Goal: Task Accomplishment & Management: Manage account settings

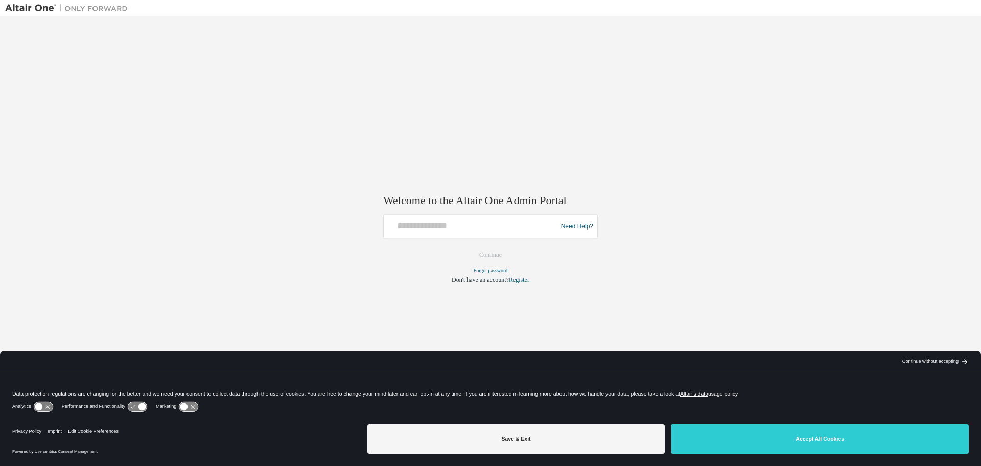
click at [19, 8] on img at bounding box center [69, 8] width 128 height 10
click at [469, 232] on div at bounding box center [472, 226] width 168 height 19
click at [468, 227] on input "text" at bounding box center [472, 224] width 168 height 15
type input "**********"
click at [475, 250] on button "Continue" at bounding box center [491, 254] width 44 height 15
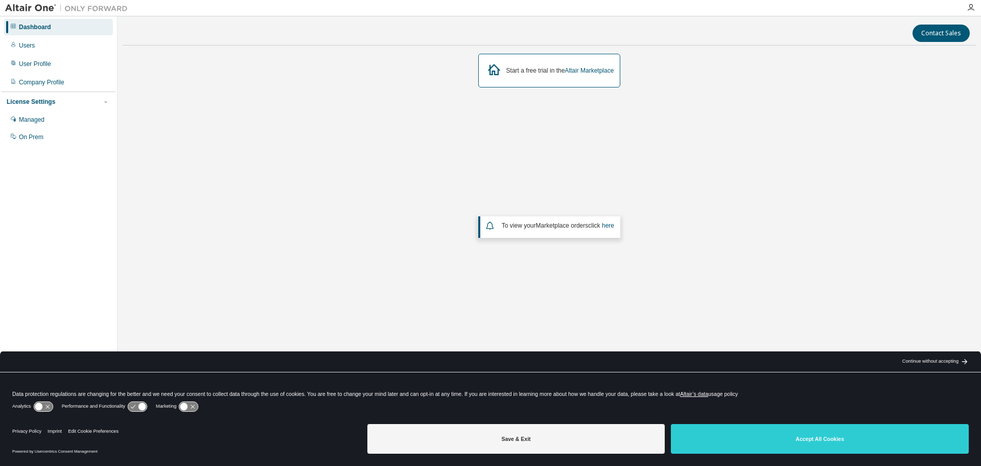
click at [41, 29] on div "Dashboard" at bounding box center [35, 27] width 32 height 8
click at [34, 49] on div "Users" at bounding box center [58, 45] width 109 height 16
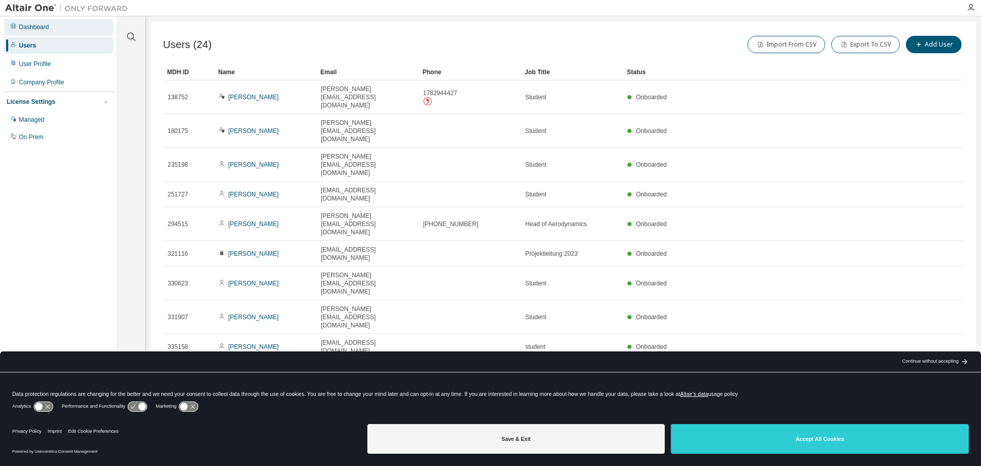
click at [44, 27] on div "Dashboard" at bounding box center [34, 27] width 30 height 8
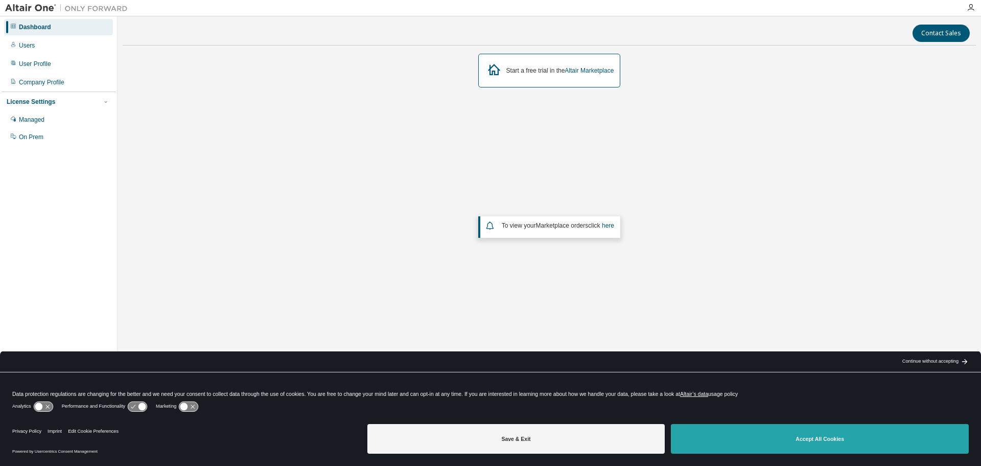
click at [832, 444] on button "Accept All Cookies" at bounding box center [820, 439] width 298 height 30
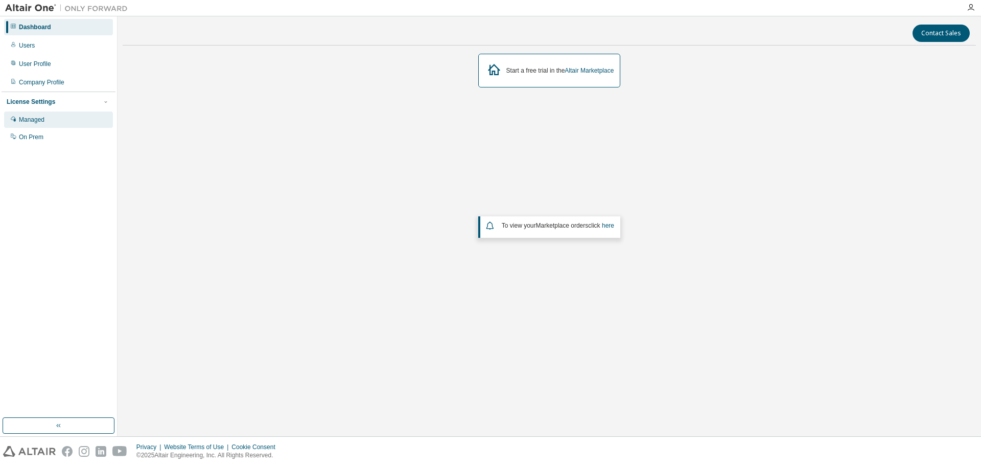
click at [35, 126] on div "Managed" at bounding box center [58, 119] width 109 height 16
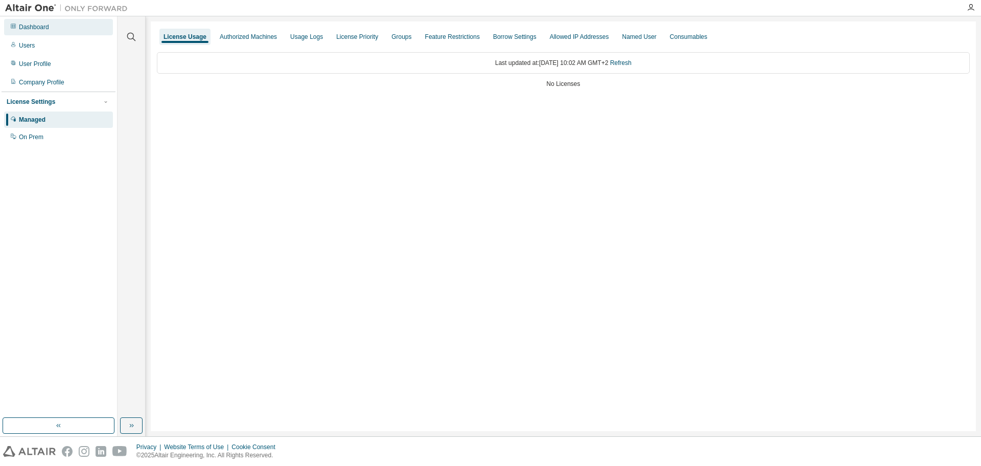
click at [26, 28] on div "Dashboard" at bounding box center [34, 27] width 30 height 8
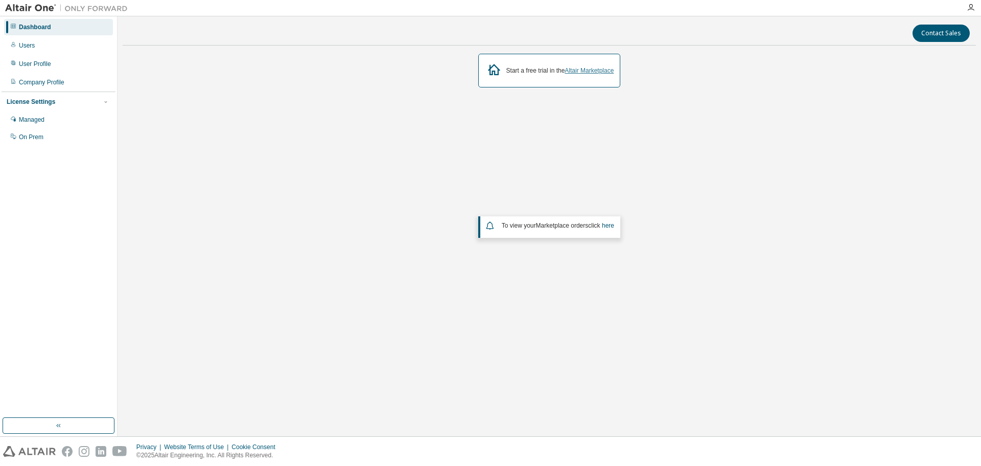
drag, startPoint x: 589, startPoint y: 64, endPoint x: 598, endPoint y: 74, distance: 13.4
click at [589, 64] on div "Start a free trial in the Altair Marketplace" at bounding box center [549, 71] width 143 height 34
click at [591, 74] on link "Altair Marketplace" at bounding box center [589, 70] width 49 height 7
click at [50, 119] on div "Managed" at bounding box center [58, 119] width 109 height 16
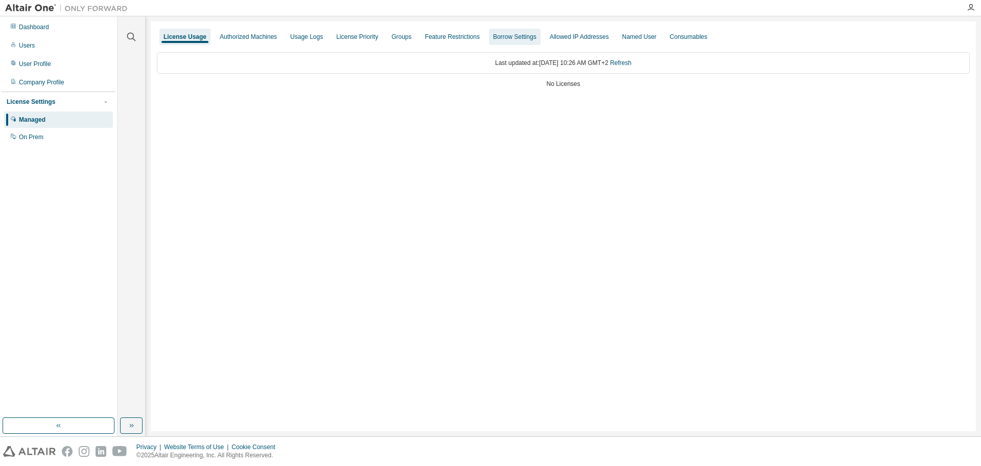
click at [517, 43] on div "Borrow Settings" at bounding box center [515, 37] width 52 height 16
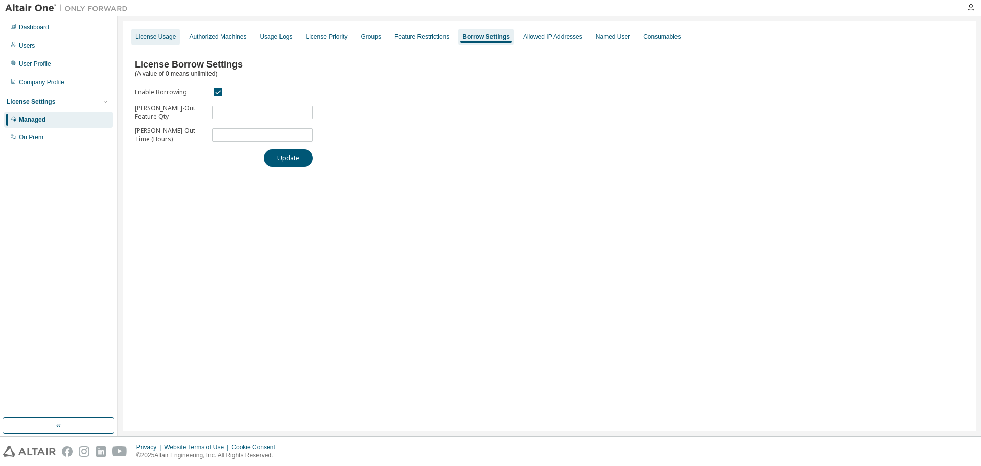
click at [143, 35] on div "License Usage" at bounding box center [155, 37] width 40 height 8
